Goal: Information Seeking & Learning: Find specific fact

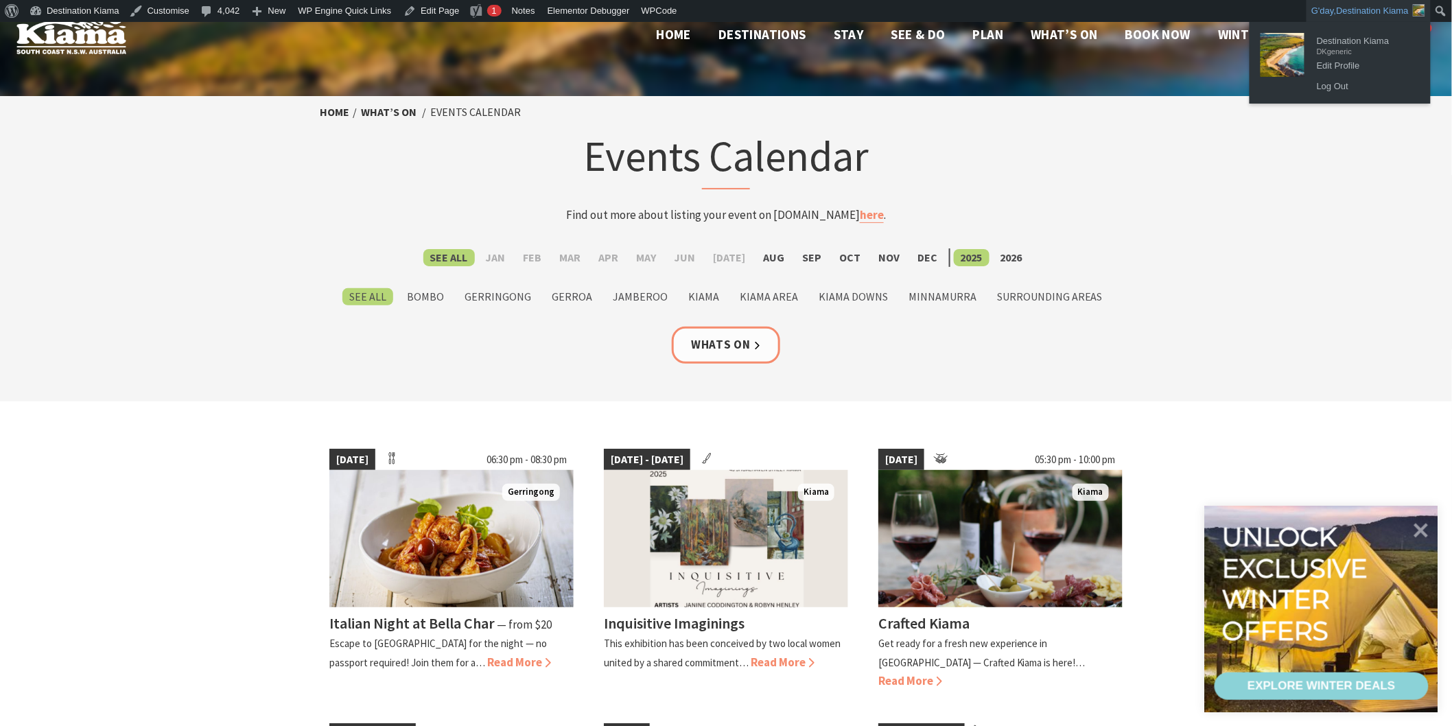
click at [1339, 25] on ul "Destination Kiama DKgeneric Edit Profile Log Out" at bounding box center [1339, 63] width 181 height 82
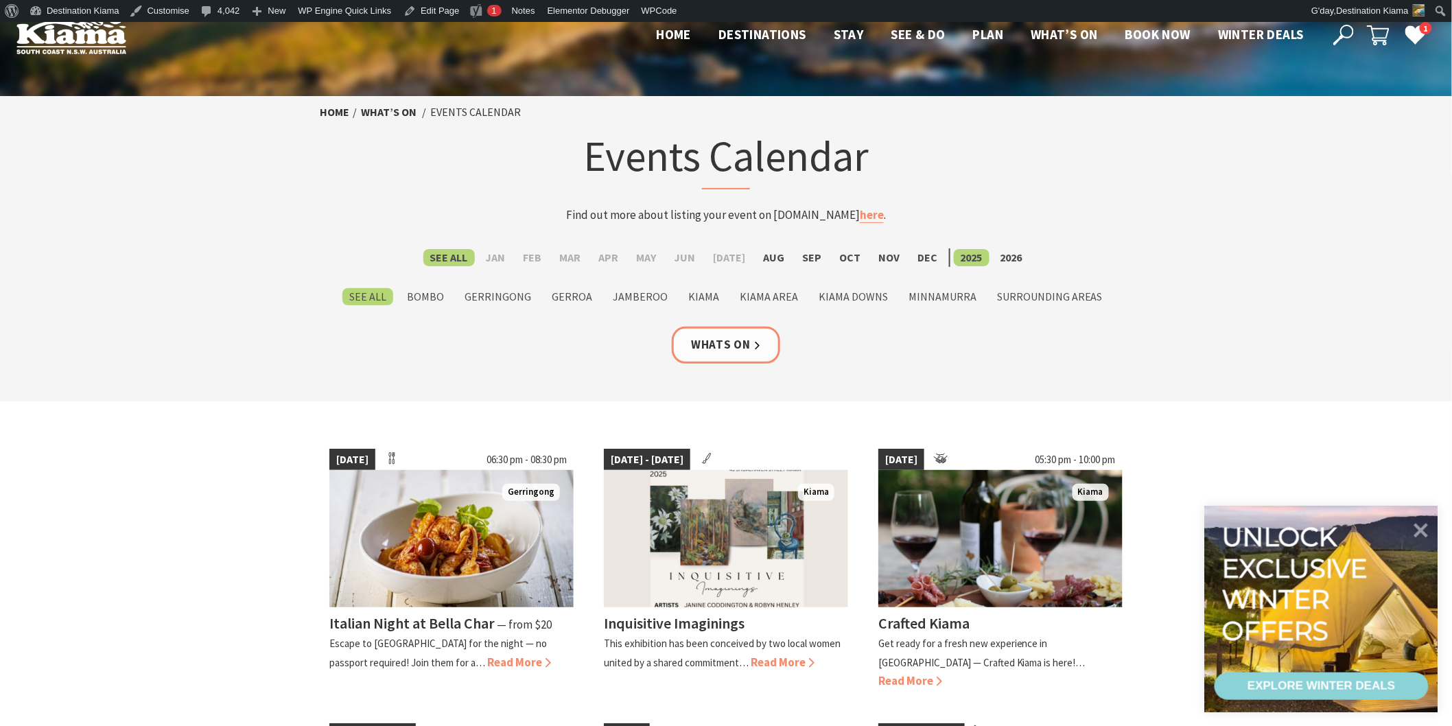
drag, startPoint x: 1300, startPoint y: 174, endPoint x: 1308, endPoint y: 94, distance: 80.7
click at [1302, 161] on section "Home What’s On Events Calendar Events Calendar Find out more about listing your…" at bounding box center [726, 248] width 1452 height 305
click at [1350, 31] on icon at bounding box center [1343, 35] width 21 height 21
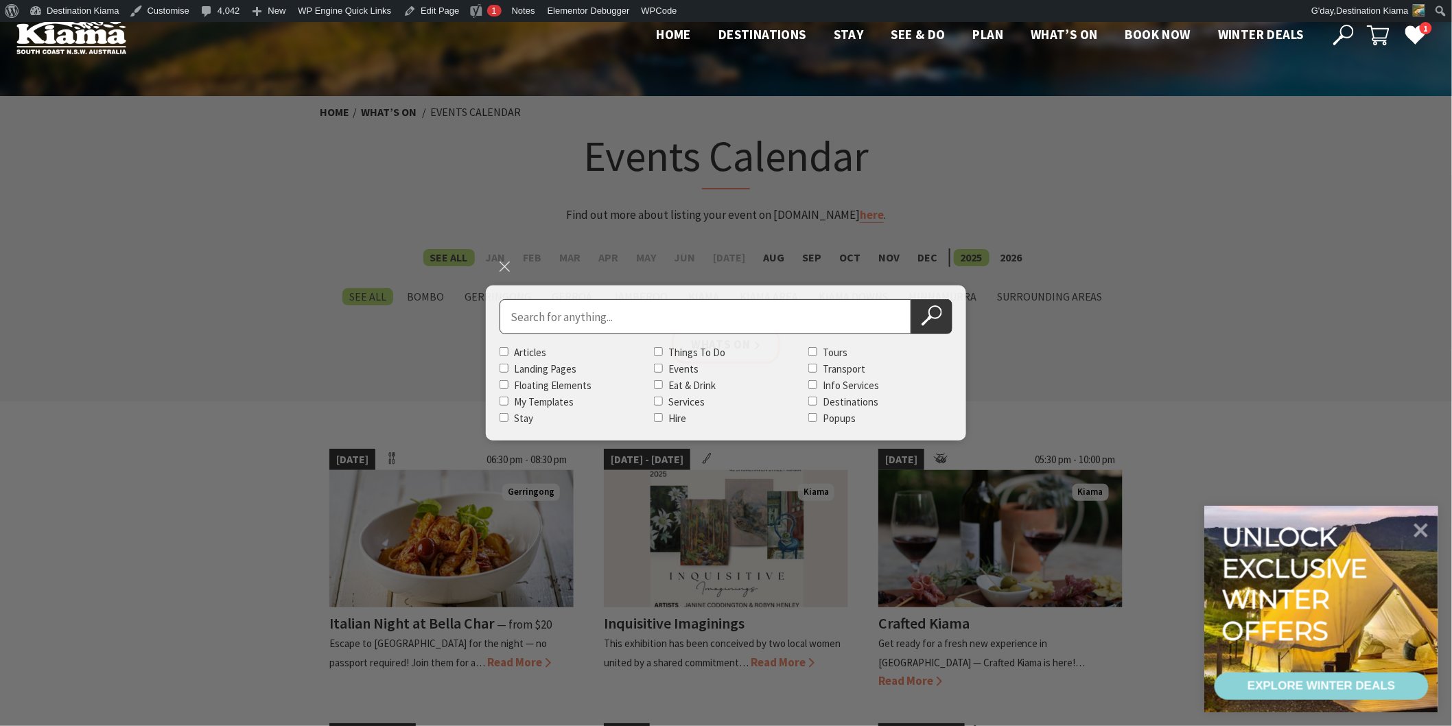
click at [515, 325] on input "Search for" at bounding box center [706, 316] width 412 height 35
type input "historical"
click at [911, 299] on button "Search Now" at bounding box center [931, 316] width 41 height 35
click at [925, 316] on icon at bounding box center [932, 315] width 21 height 21
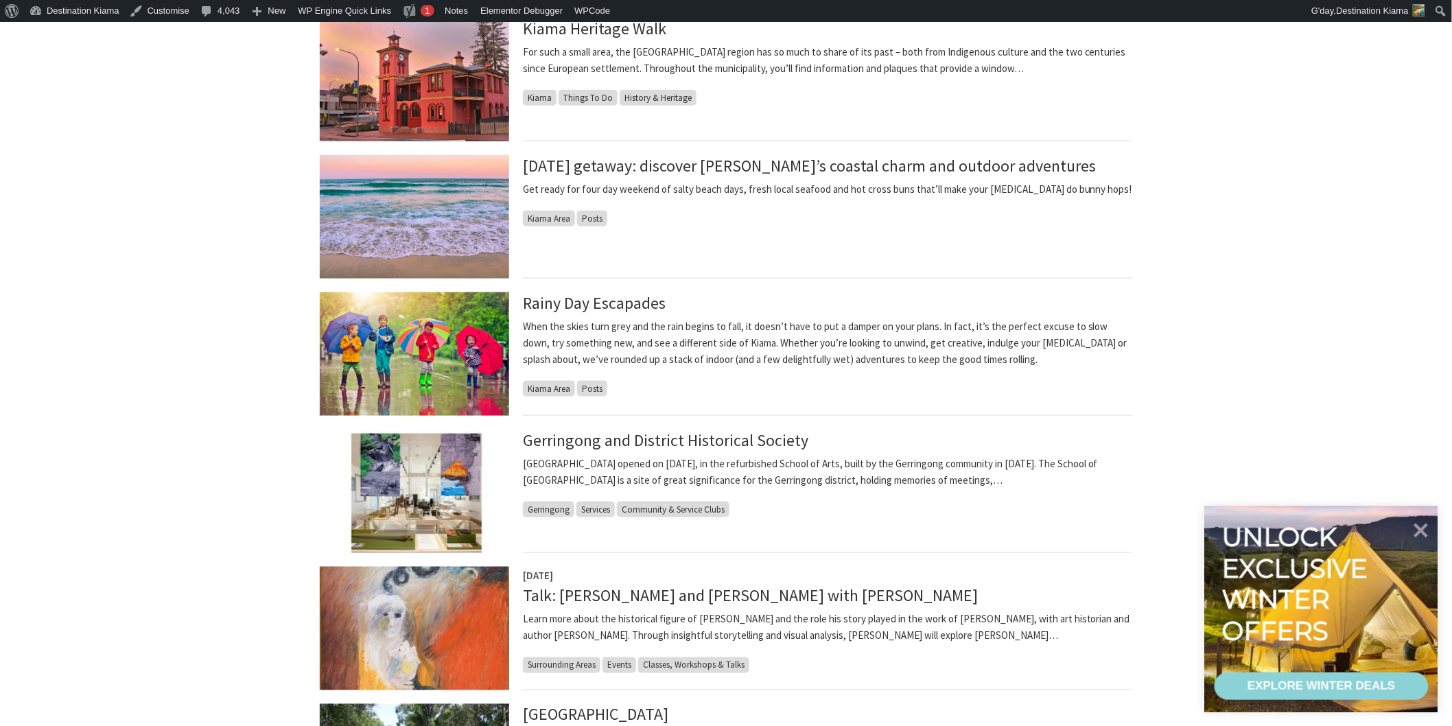
scroll to position [609, 0]
